Goal: Task Accomplishment & Management: Use online tool/utility

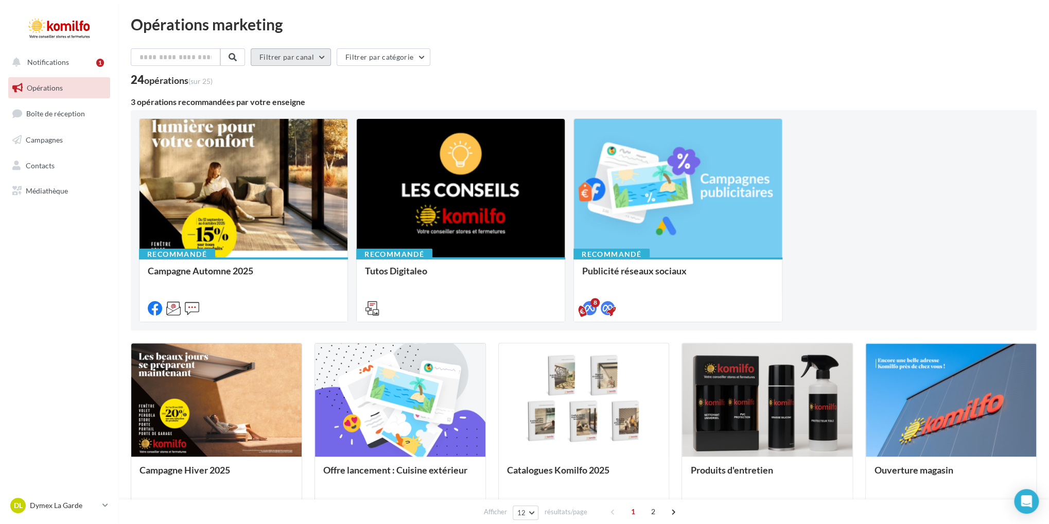
click at [331, 53] on button "Filtrer par canal" at bounding box center [291, 57] width 80 height 18
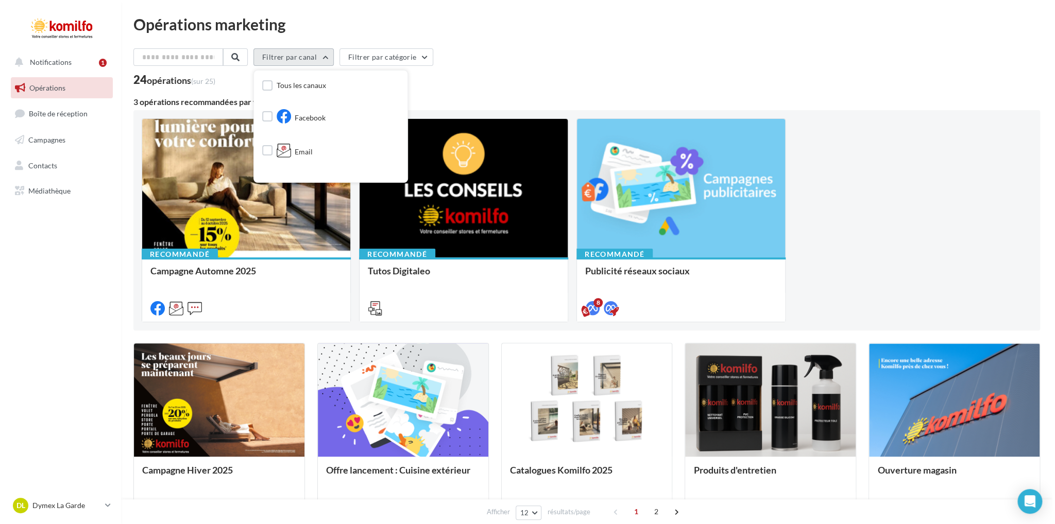
scroll to position [162, 0]
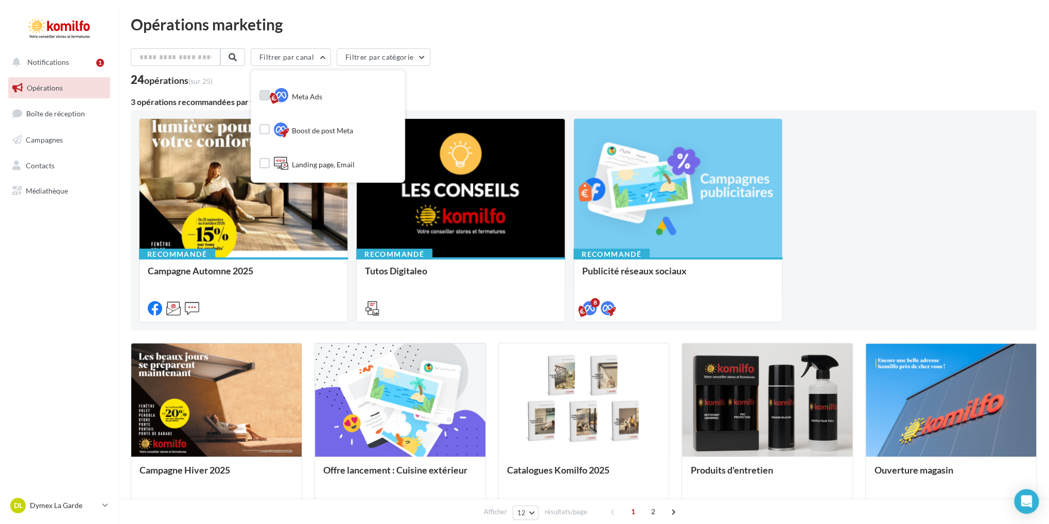
click at [322, 95] on span "Meta Ads" at bounding box center [307, 97] width 30 height 10
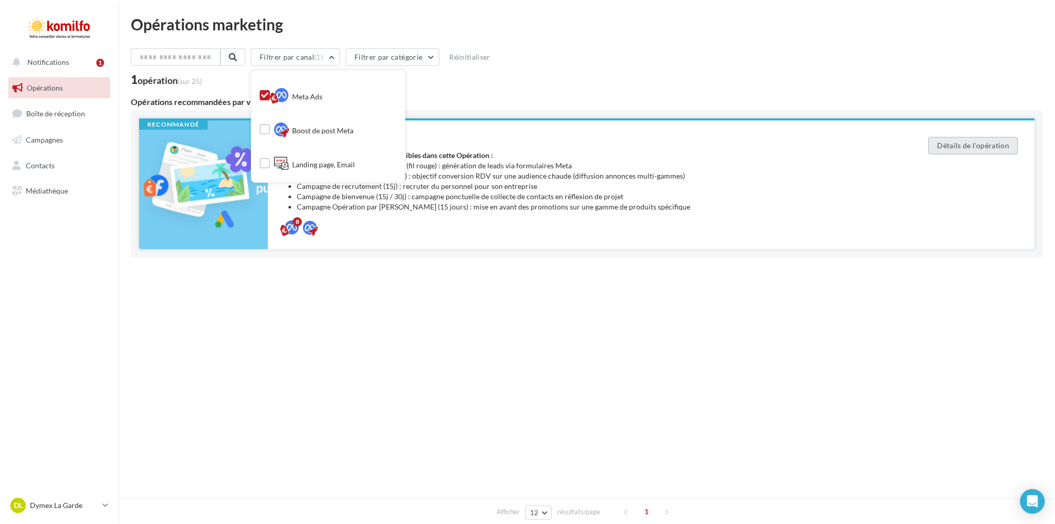
click at [968, 144] on button "Détails de l'opération" at bounding box center [973, 146] width 90 height 18
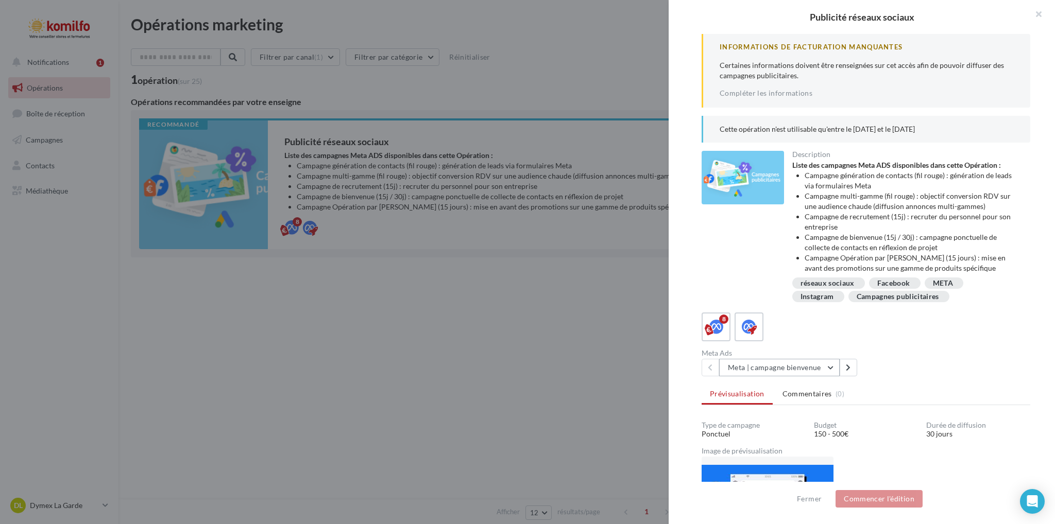
click at [830, 376] on button "Meta | campagne bienvenue" at bounding box center [779, 368] width 120 height 18
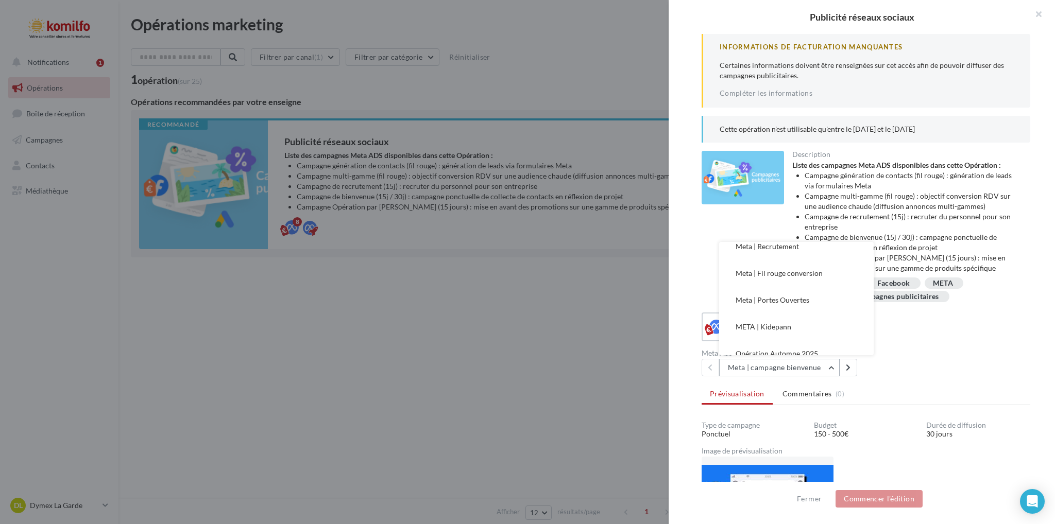
scroll to position [107, 0]
click at [811, 346] on span "Opération Automne 2025" at bounding box center [776, 341] width 82 height 9
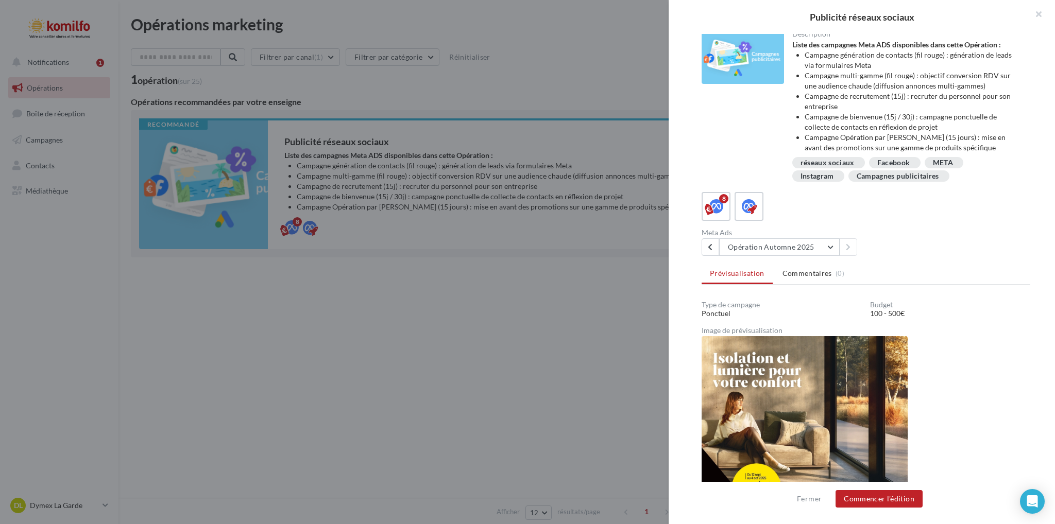
scroll to position [205, 0]
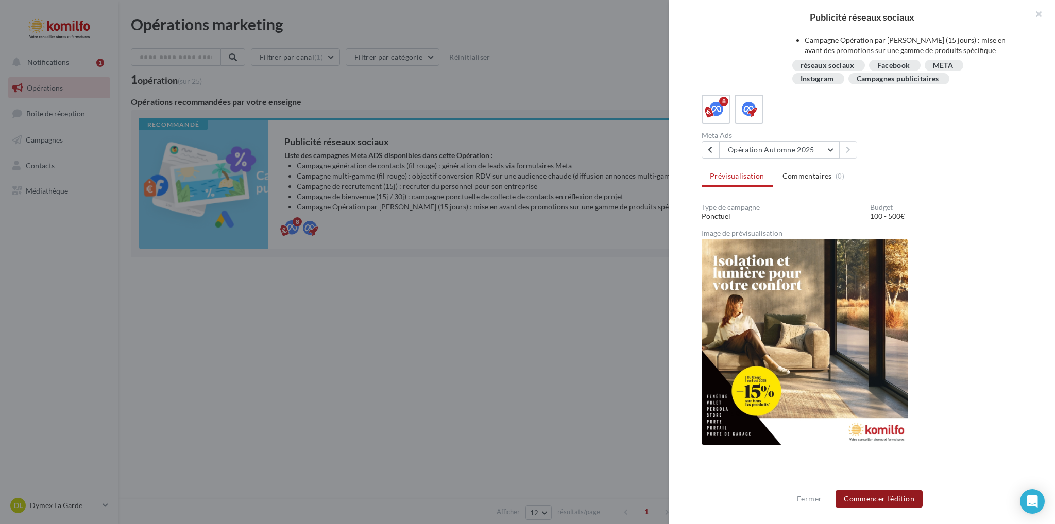
click at [886, 497] on button "Commencer l'édition" at bounding box center [878, 499] width 87 height 18
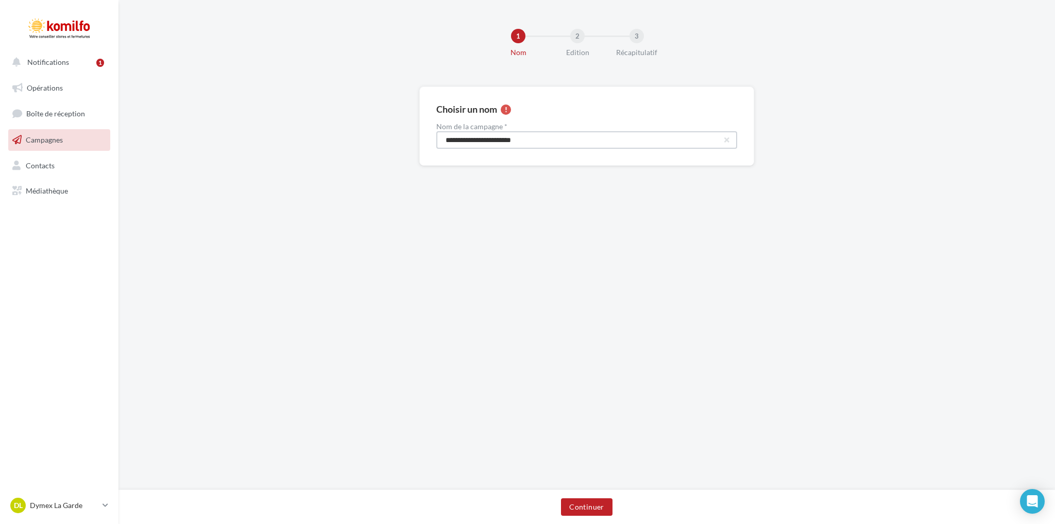
click at [576, 141] on input "**********" at bounding box center [586, 140] width 301 height 18
type input "**********"
click at [585, 505] on button "Continuer" at bounding box center [586, 507] width 51 height 18
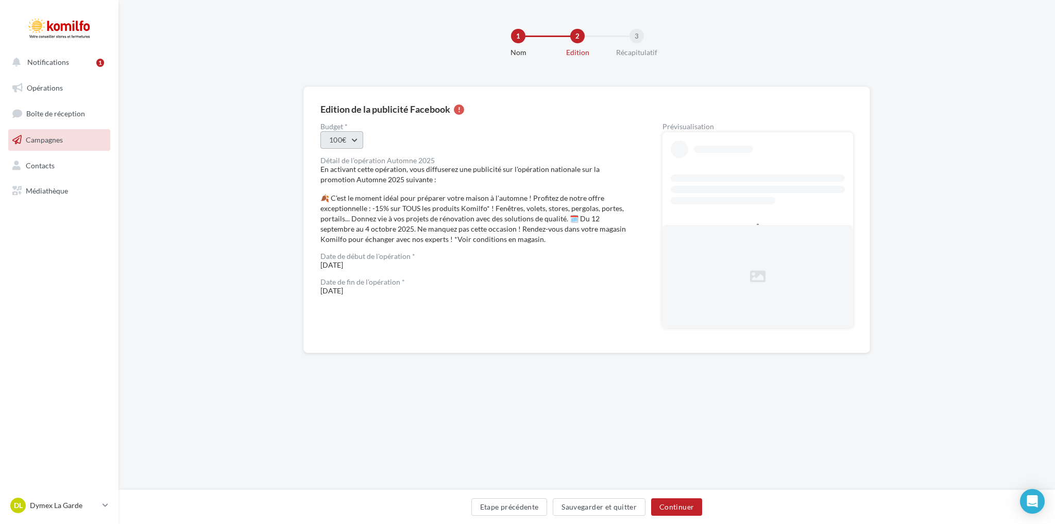
click at [356, 140] on button "100€" at bounding box center [341, 140] width 43 height 18
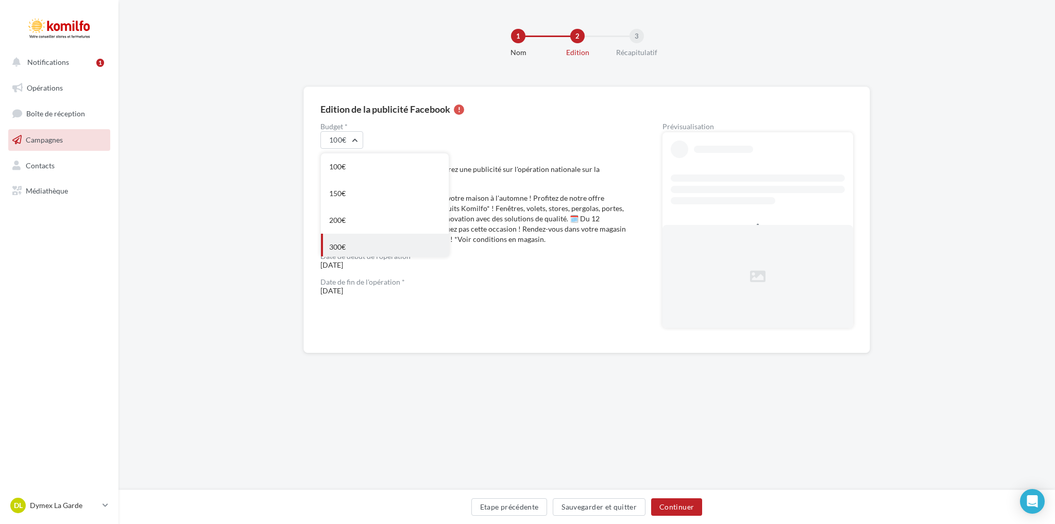
click at [341, 244] on div "300€" at bounding box center [385, 247] width 128 height 27
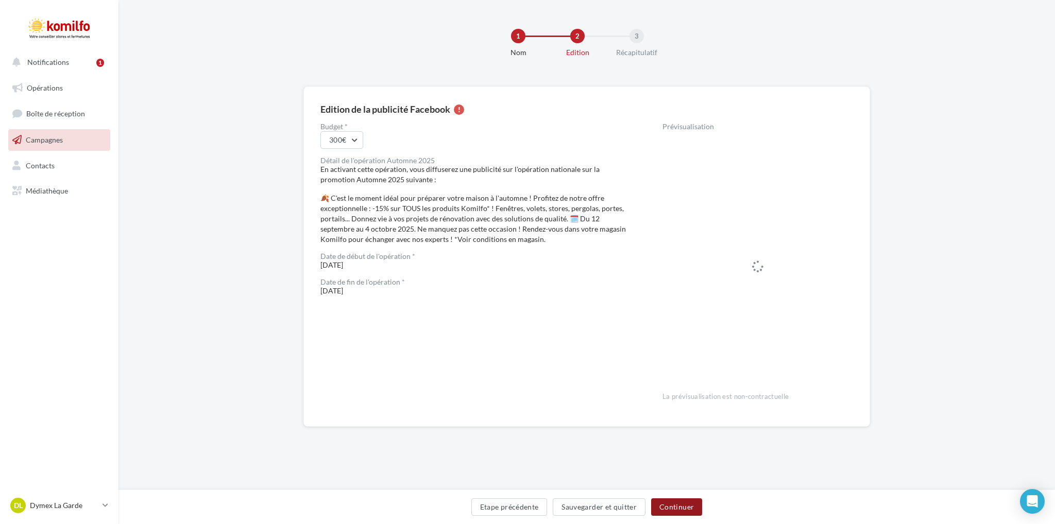
click at [684, 509] on button "Continuer" at bounding box center [676, 507] width 51 height 18
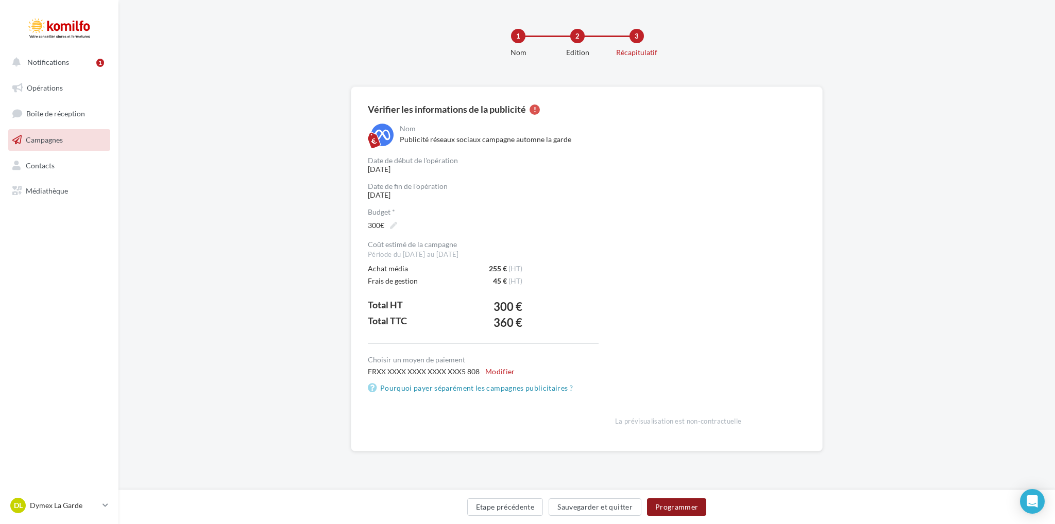
click at [683, 506] on button "Programmer" at bounding box center [677, 507] width 60 height 18
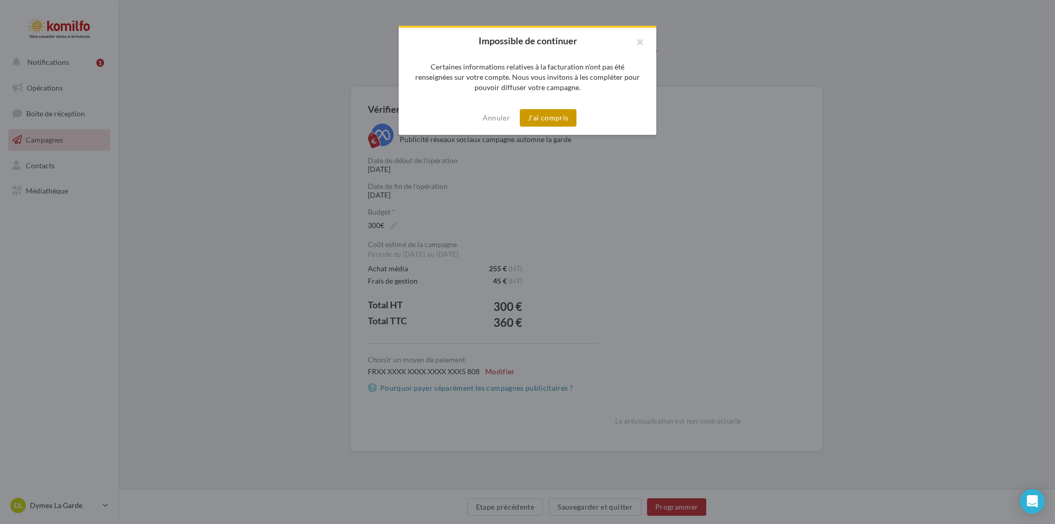
click at [544, 118] on button "J'ai compris" at bounding box center [548, 118] width 57 height 18
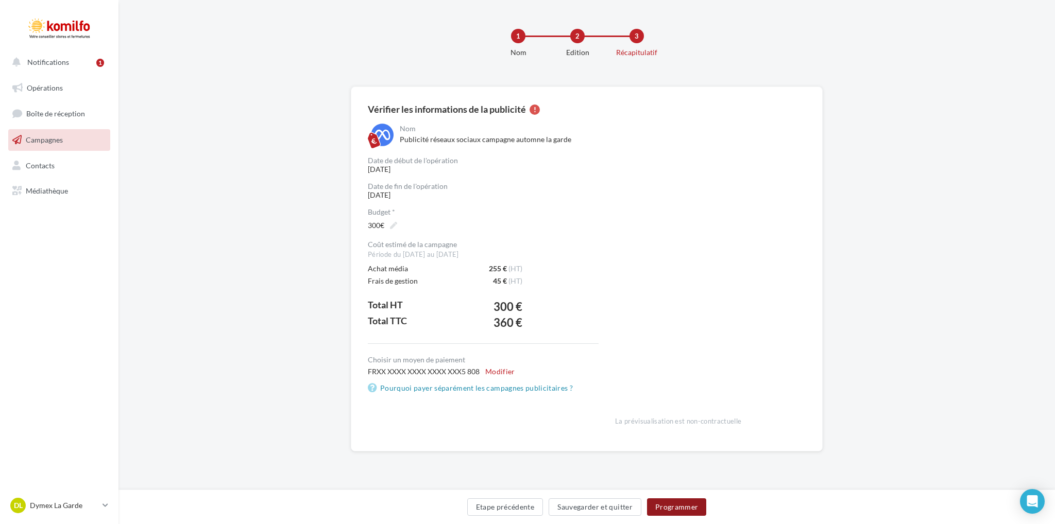
click at [676, 505] on button "Programmer" at bounding box center [677, 507] width 60 height 18
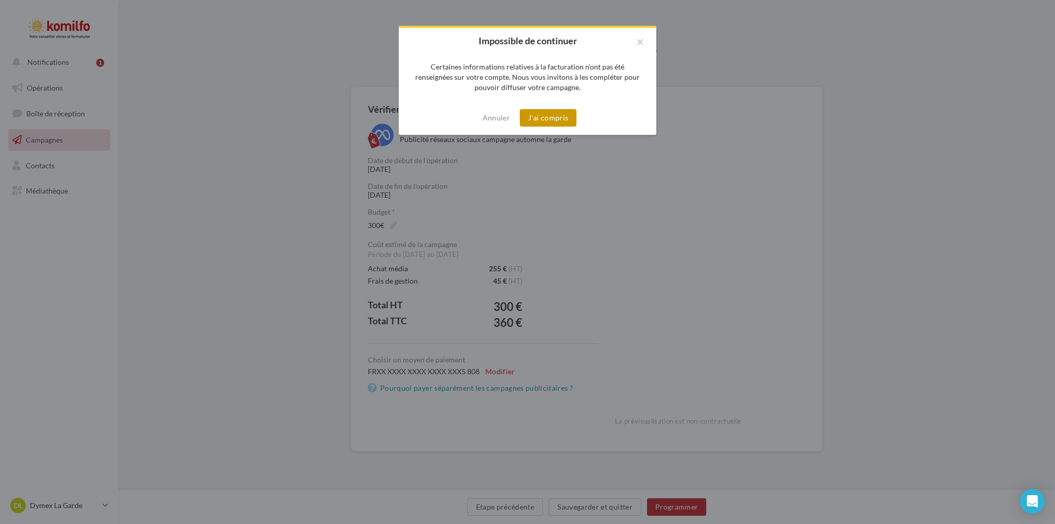
click at [549, 115] on button "J'ai compris" at bounding box center [548, 118] width 57 height 18
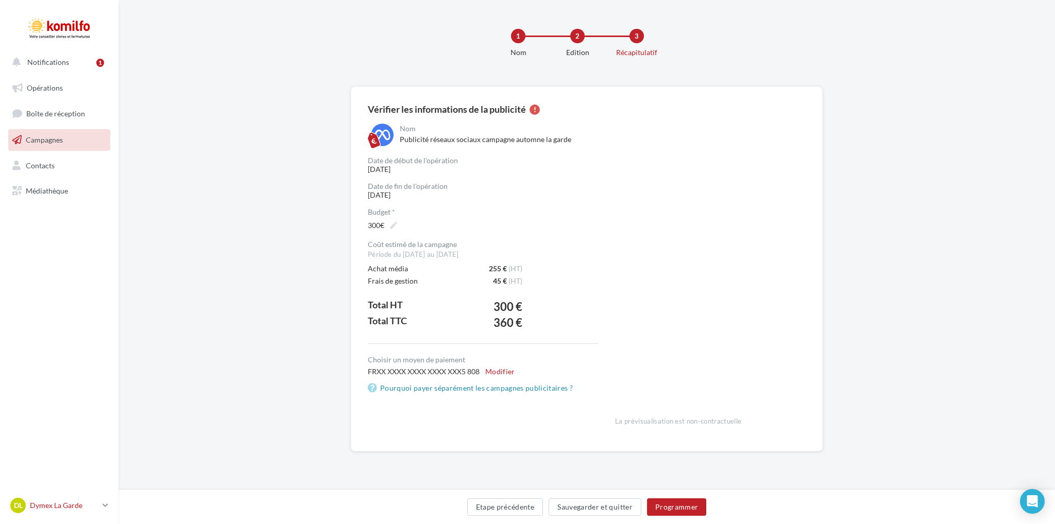
click at [105, 501] on icon at bounding box center [105, 505] width 6 height 9
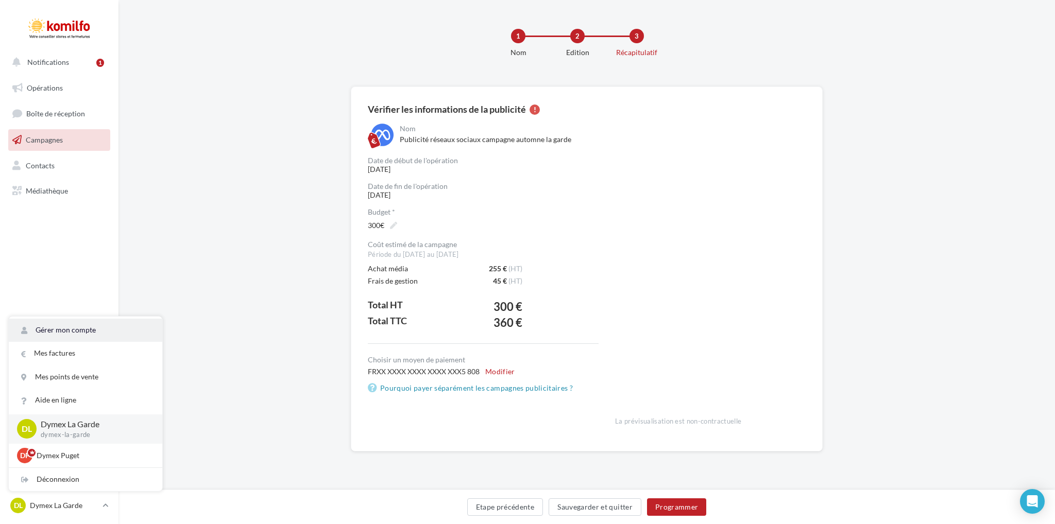
click at [82, 327] on link "Gérer mon compte" at bounding box center [85, 330] width 153 height 23
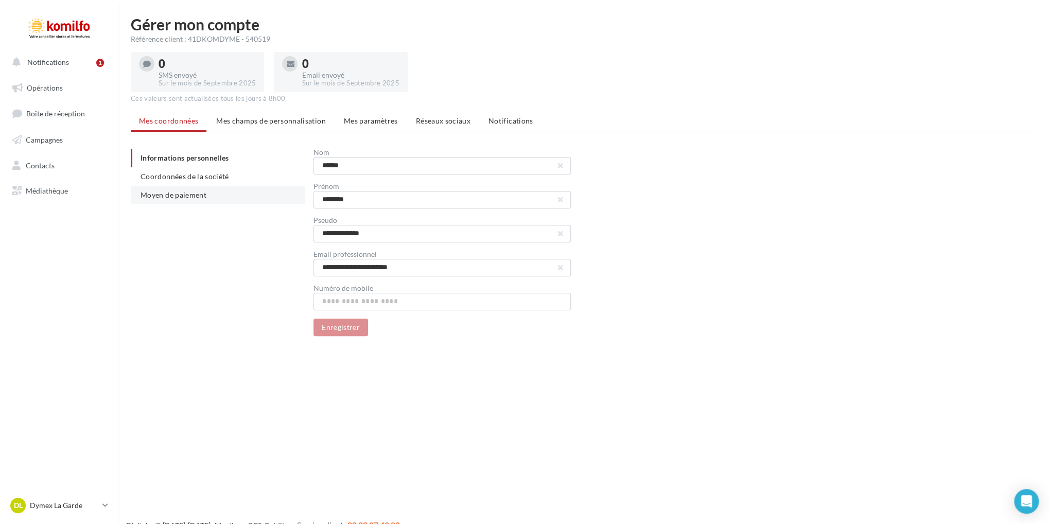
click at [186, 199] on span "Moyen de paiement" at bounding box center [174, 195] width 66 height 9
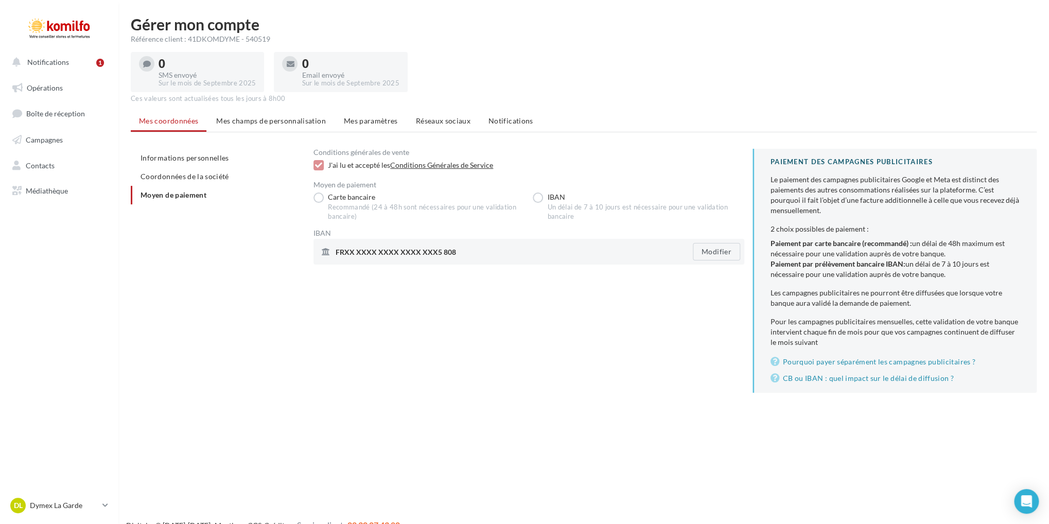
click at [543, 265] on div "FRXX XXXX XXXX XXXX XXX5 808 Modifier" at bounding box center [529, 252] width 430 height 26
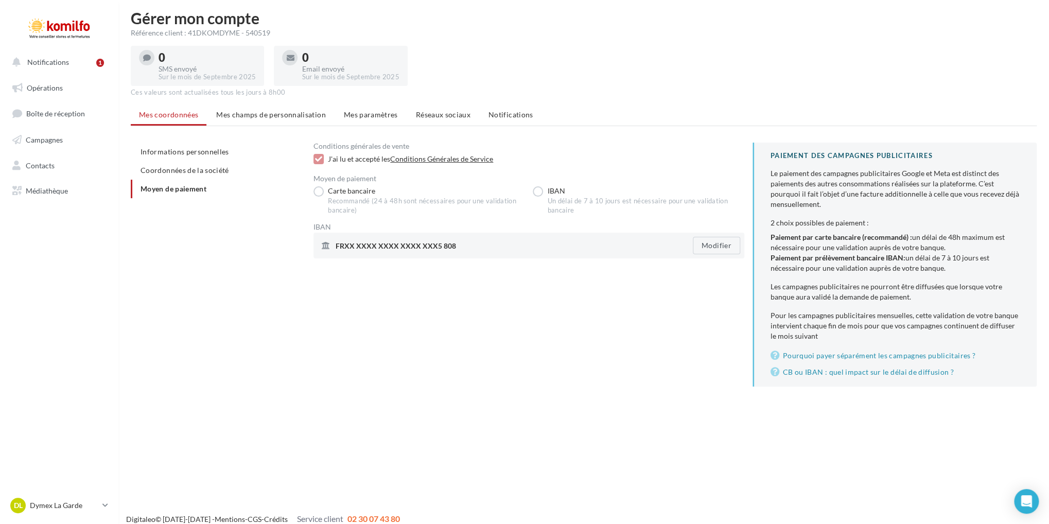
scroll to position [16, 0]
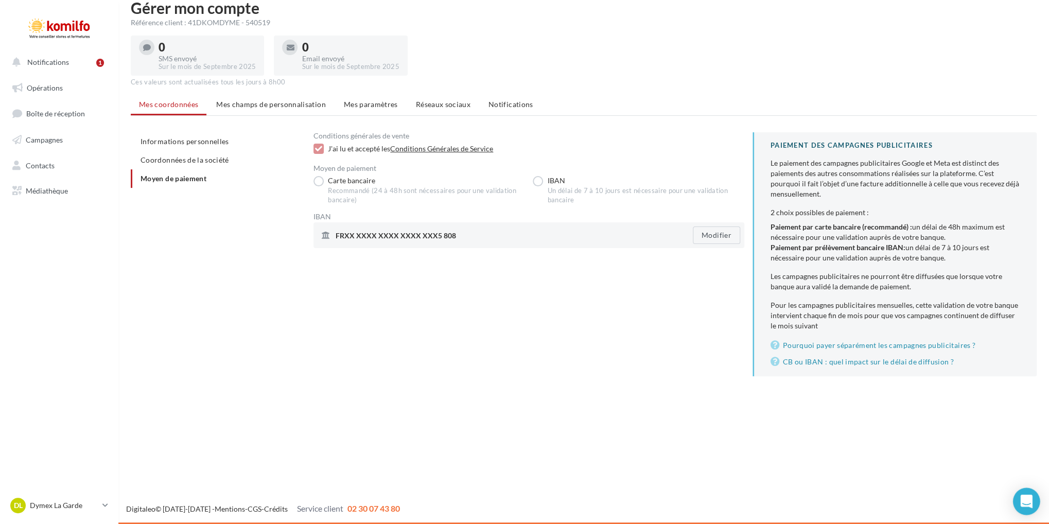
drag, startPoint x: 1032, startPoint y: 500, endPoint x: 1033, endPoint y: 495, distance: 5.8
click at [1032, 499] on div "Open Intercom Messenger" at bounding box center [1026, 501] width 27 height 27
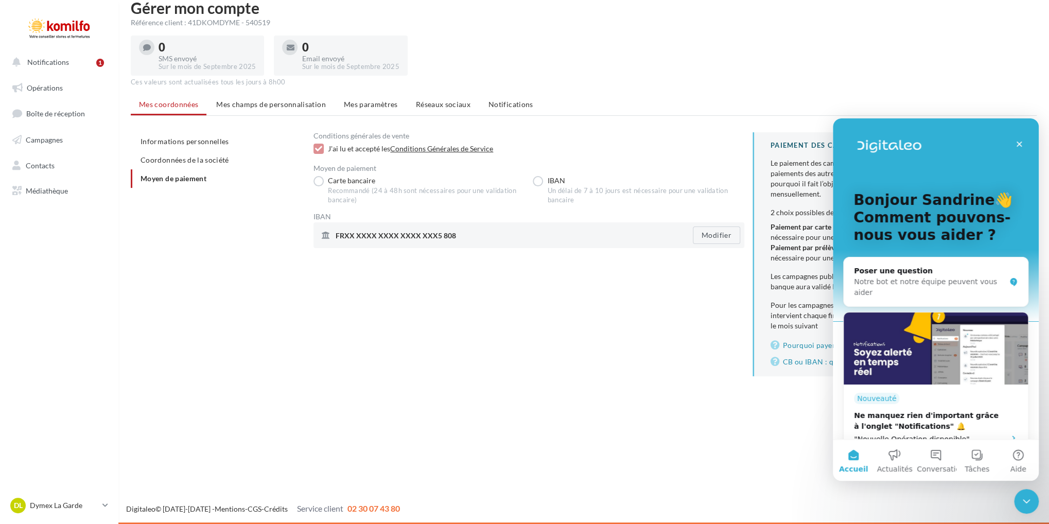
scroll to position [0, 0]
click at [1025, 144] on div "Fermer" at bounding box center [1019, 144] width 19 height 19
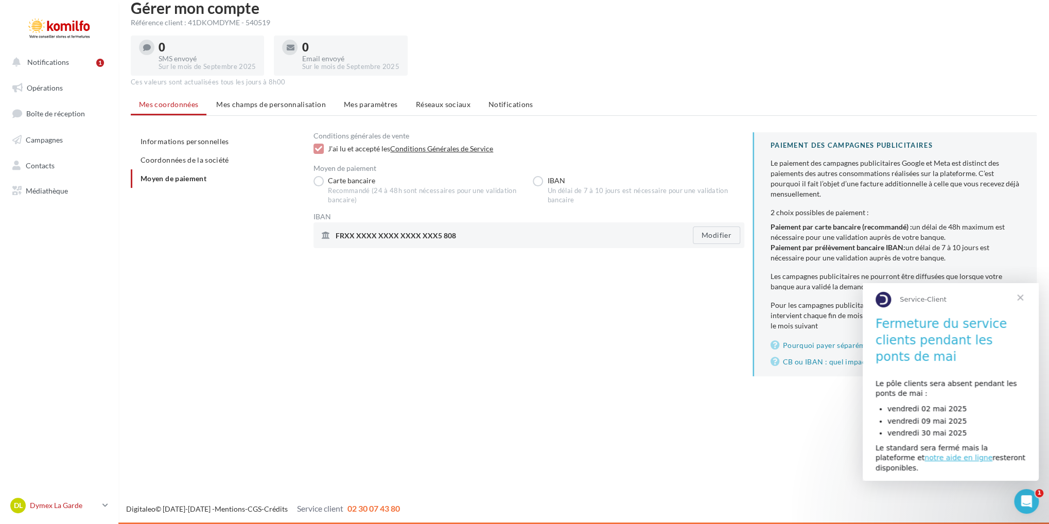
click at [105, 502] on icon at bounding box center [105, 505] width 6 height 9
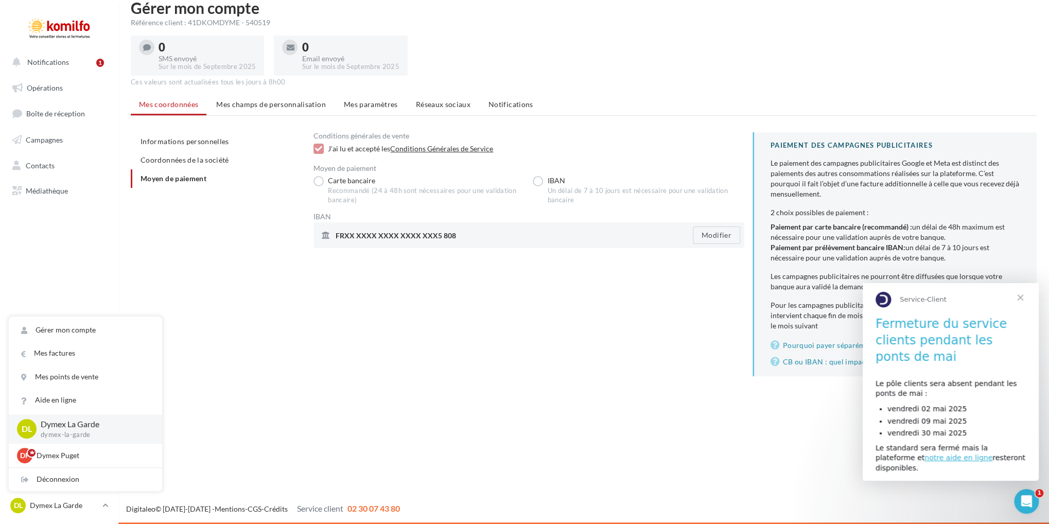
click at [114, 422] on p "Dymex La Garde" at bounding box center [93, 425] width 105 height 12
click at [69, 93] on link "Opérations" at bounding box center [59, 88] width 106 height 22
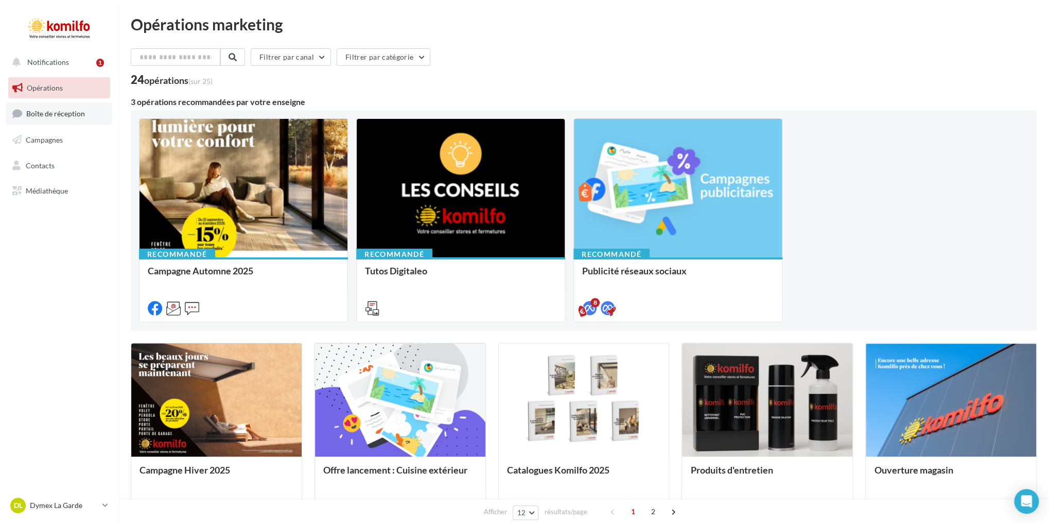
click at [53, 120] on link "Boîte de réception" at bounding box center [59, 113] width 106 height 22
